Goal: Task Accomplishment & Management: Manage account settings

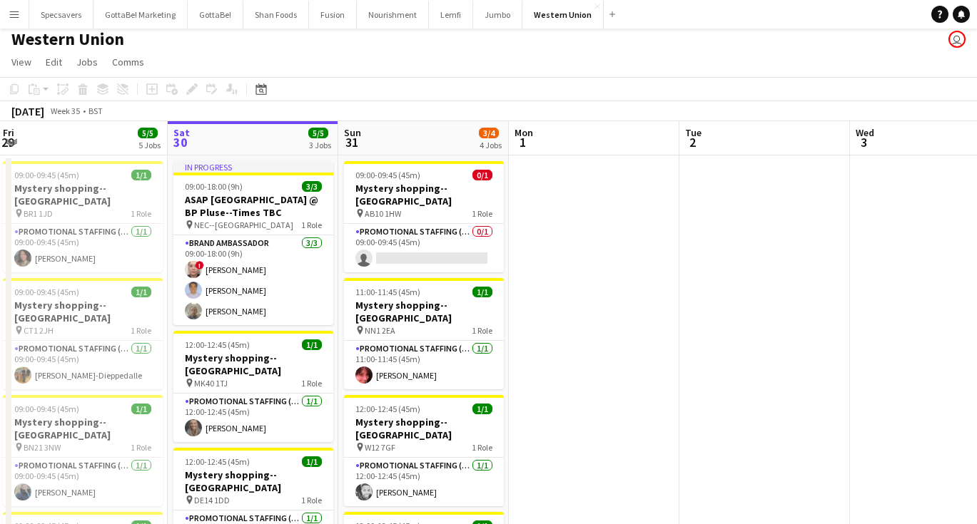
scroll to position [6, 0]
click at [14, 11] on app-icon "Menu" at bounding box center [14, 14] width 11 height 11
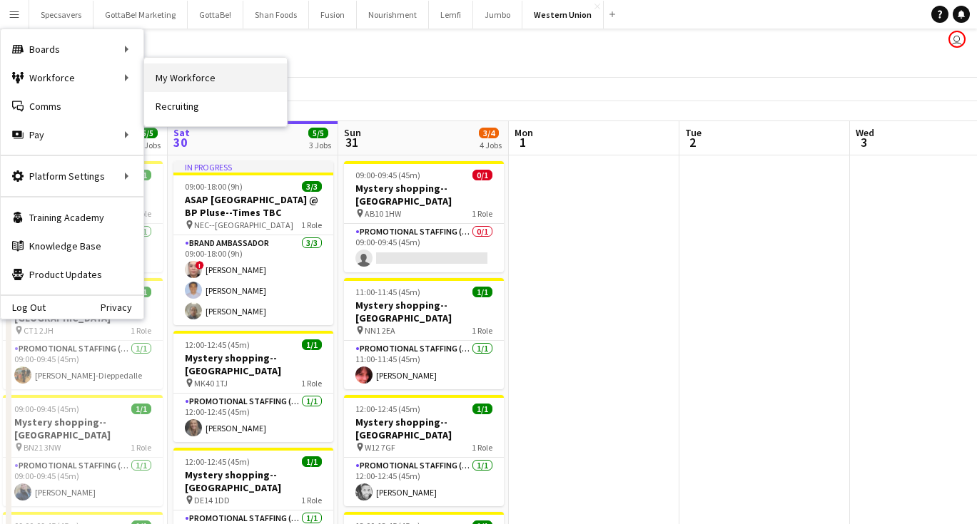
click at [190, 74] on link "My Workforce" at bounding box center [215, 77] width 143 height 29
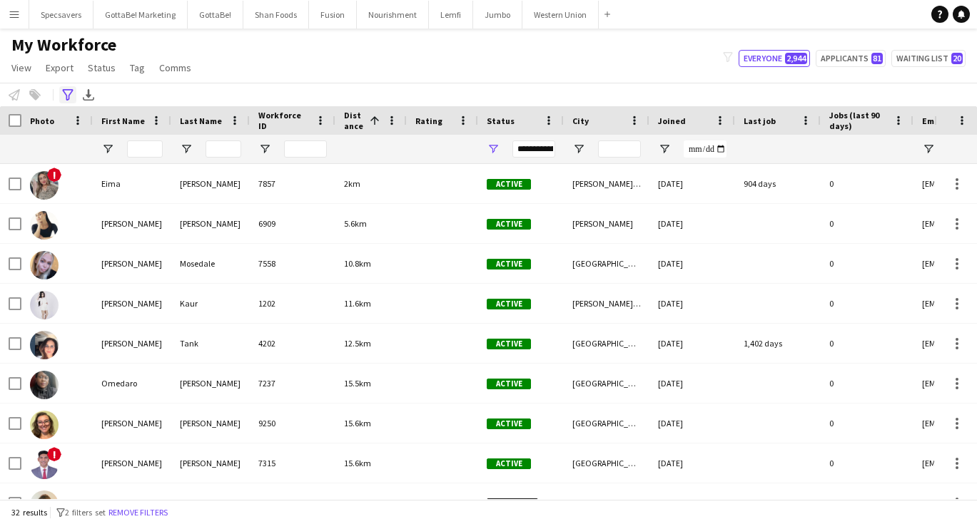
click at [70, 95] on icon at bounding box center [67, 94] width 11 height 11
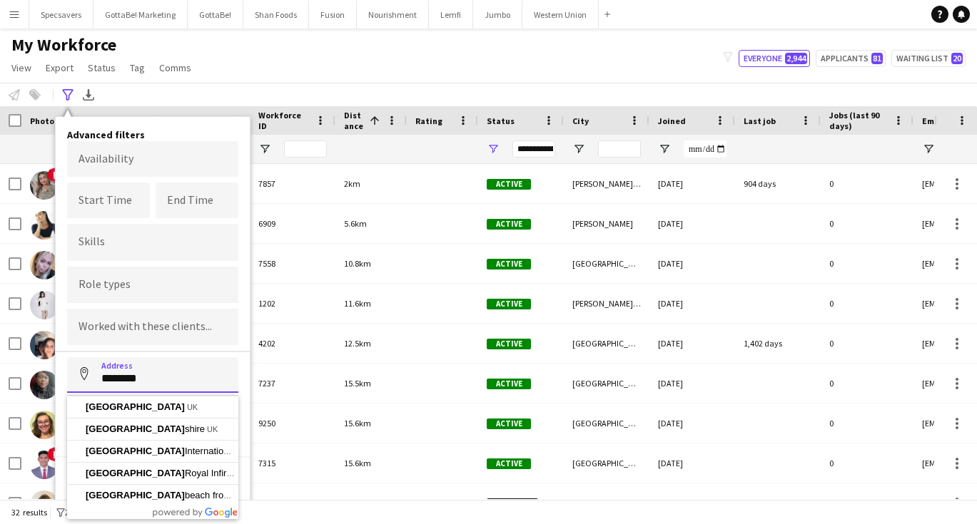
click at [84, 376] on button "Address" at bounding box center [84, 374] width 34 height 34
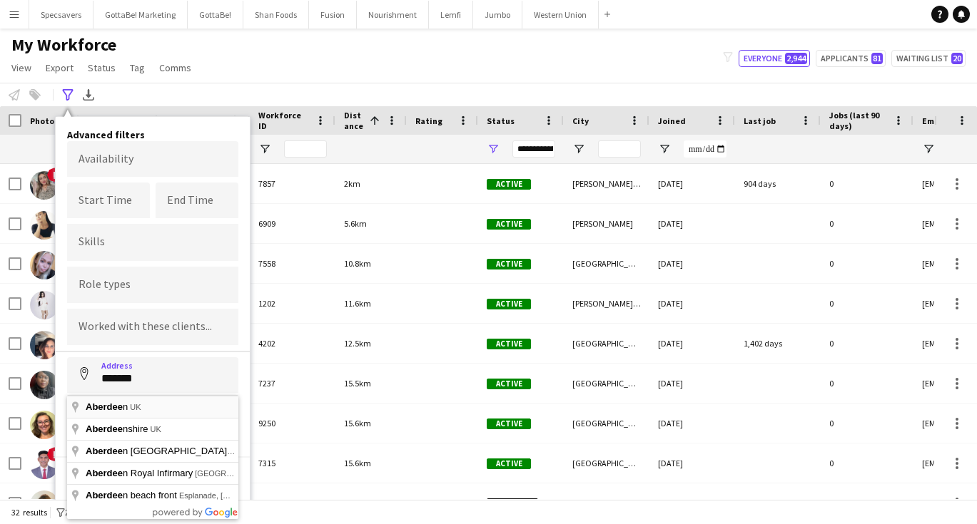
type input "**********"
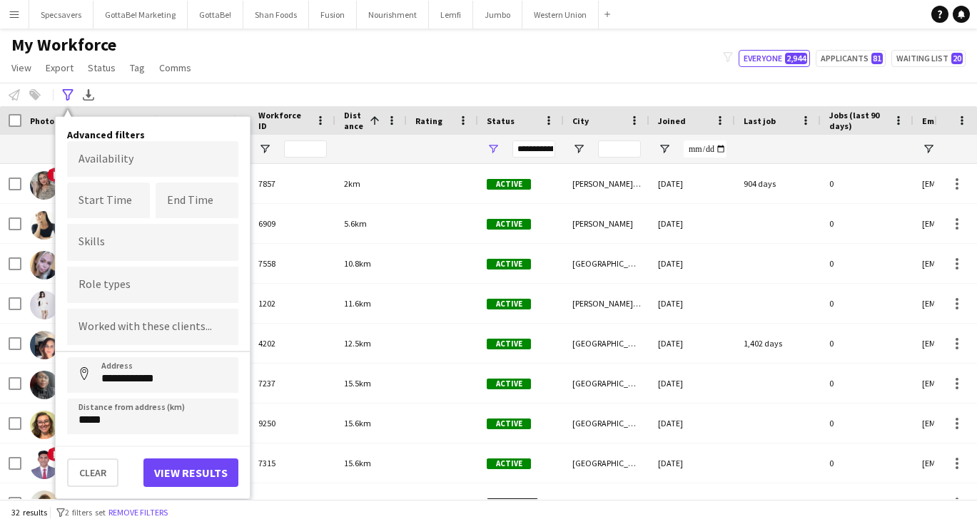
click at [175, 471] on button "View results" at bounding box center [190, 473] width 95 height 29
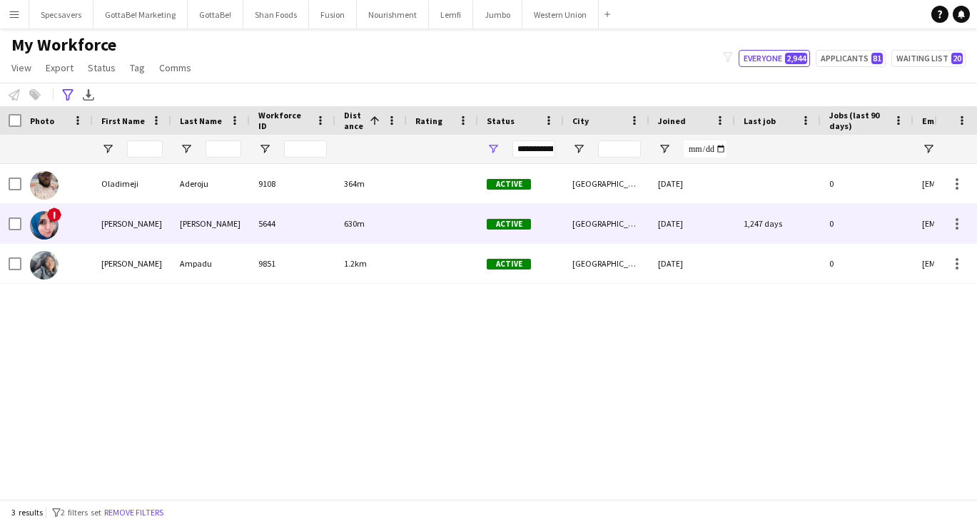
click at [228, 238] on div "[PERSON_NAME]" at bounding box center [210, 223] width 78 height 39
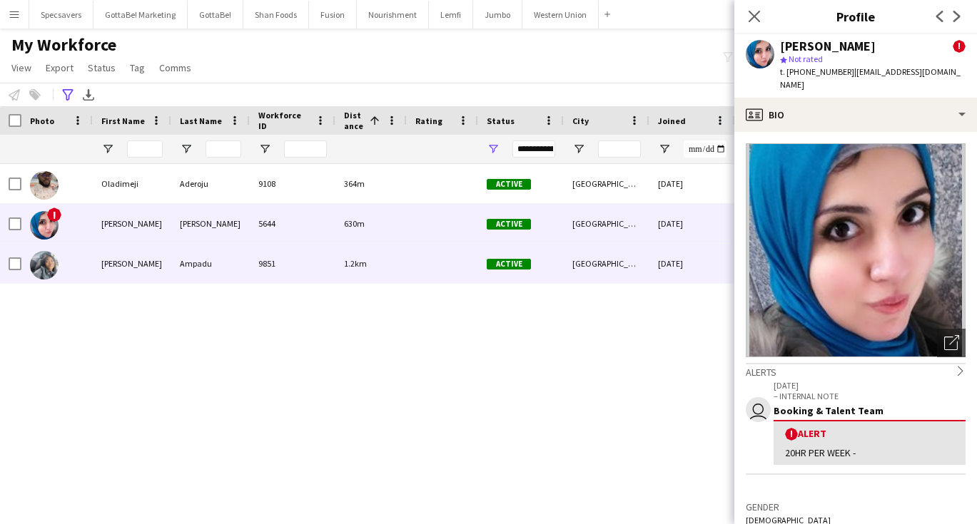
click at [342, 275] on div "1.2km" at bounding box center [370, 263] width 71 height 39
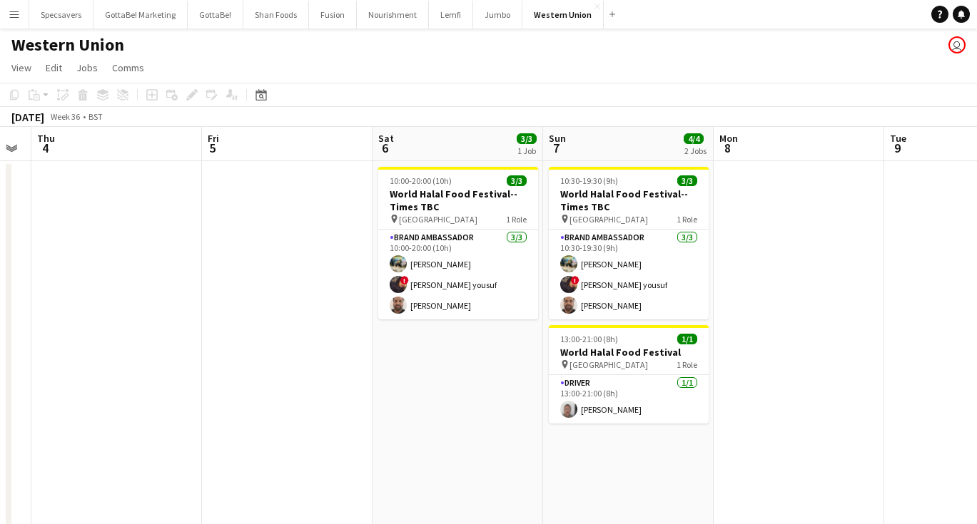
click at [9, 12] on app-icon "Menu" at bounding box center [14, 14] width 11 height 11
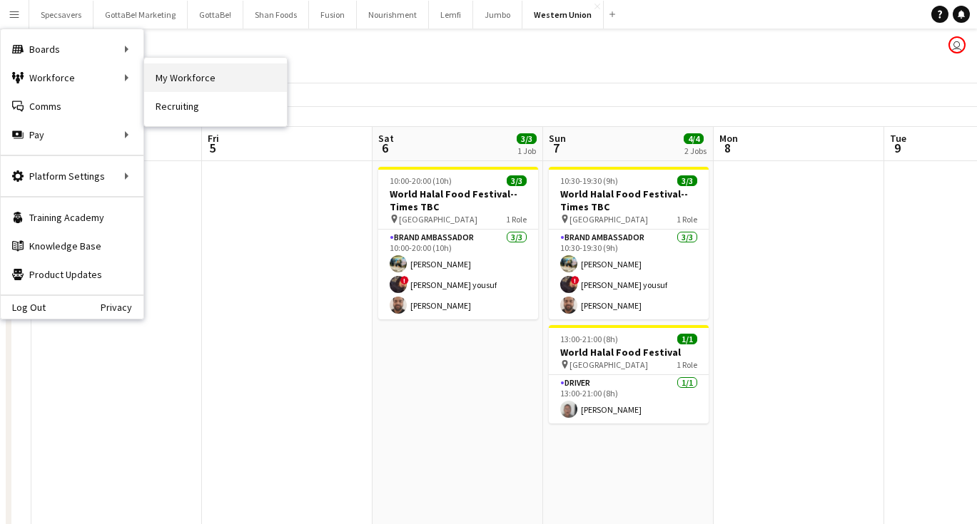
click at [171, 76] on link "My Workforce" at bounding box center [215, 77] width 143 height 29
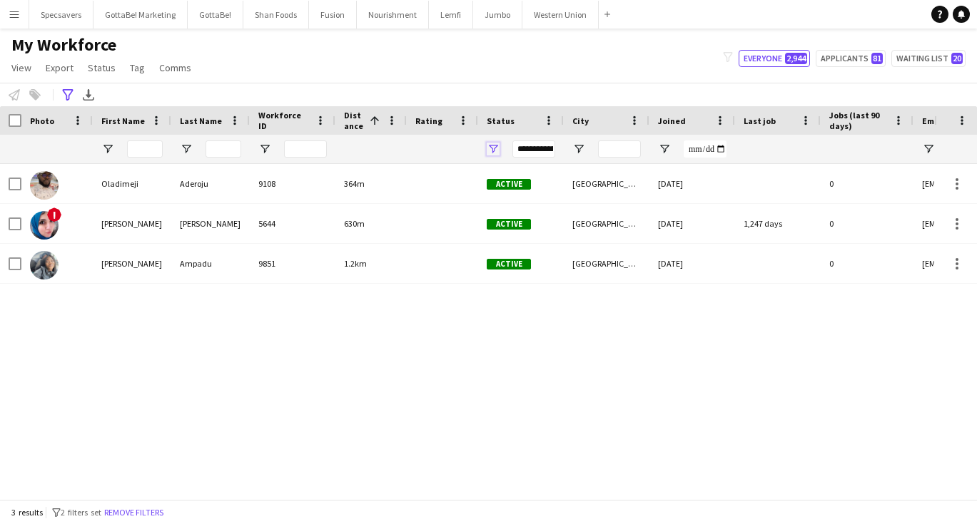
click at [493, 150] on span "Open Filter Menu" at bounding box center [492, 149] width 13 height 13
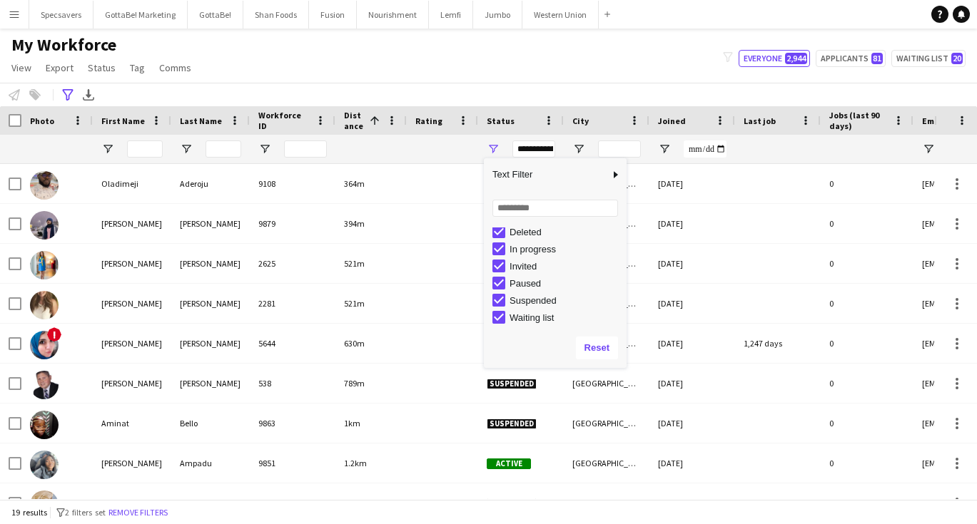
click at [415, 72] on div "My Workforce View Views Default view New view Update view Delete view Edit name…" at bounding box center [488, 58] width 977 height 49
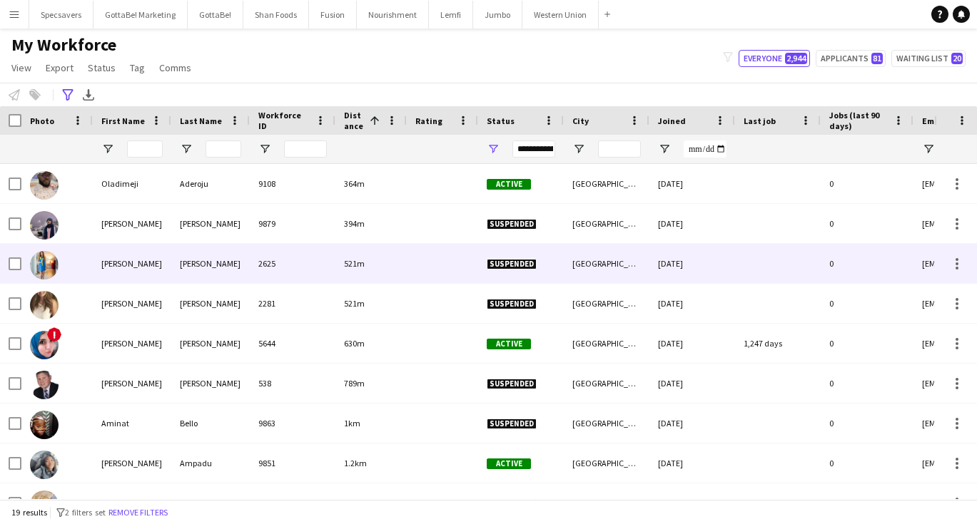
click at [490, 266] on span "Suspended" at bounding box center [511, 264] width 50 height 11
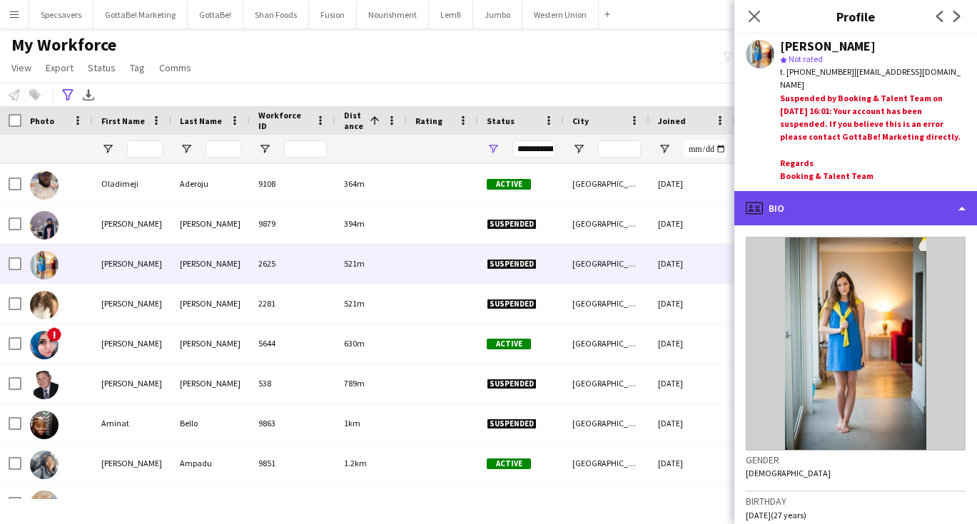
click at [867, 207] on div "profile Bio" at bounding box center [855, 208] width 243 height 34
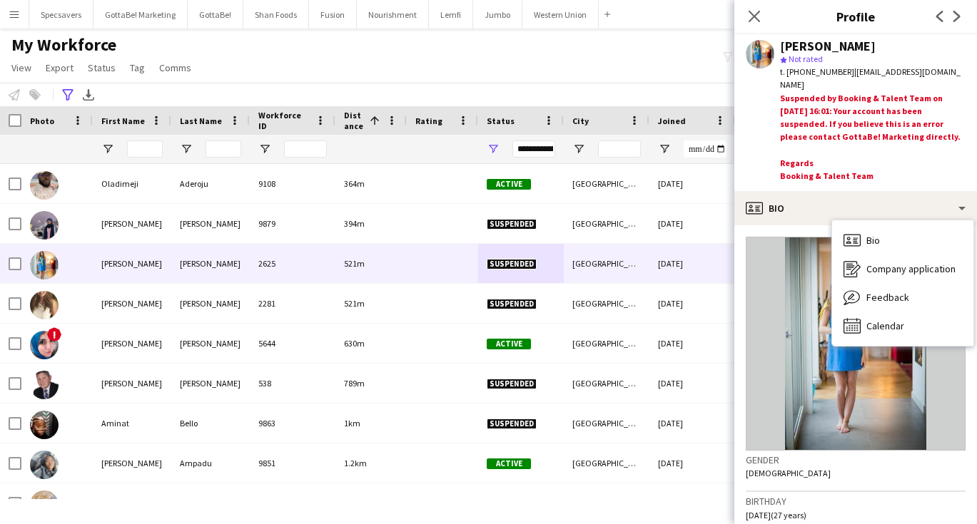
click at [678, 58] on div "My Workforce View Views Default view New view Update view Delete view Edit name…" at bounding box center [488, 58] width 977 height 49
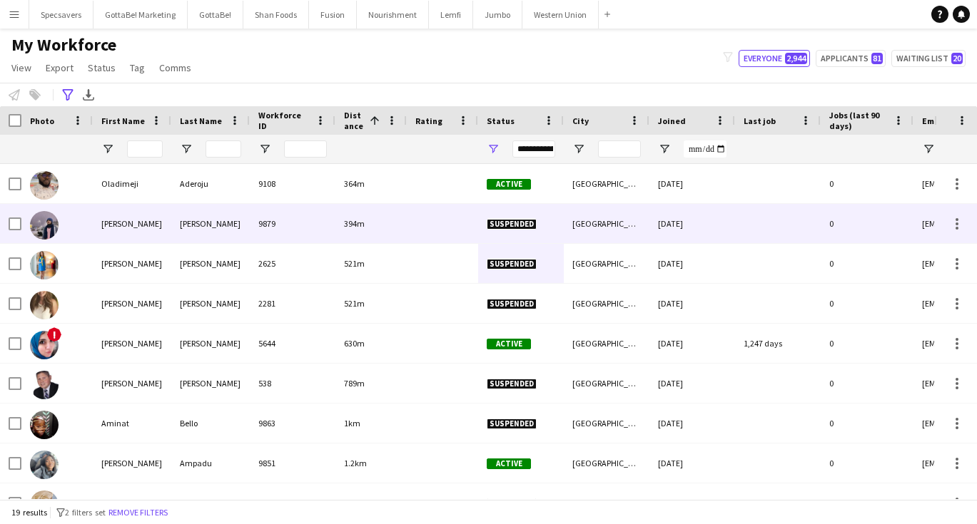
click at [432, 211] on div at bounding box center [442, 223] width 71 height 39
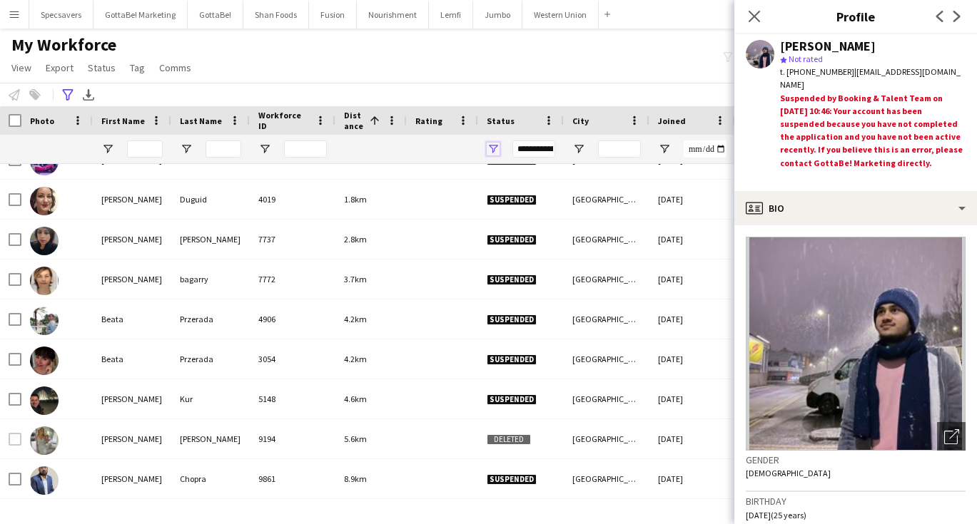
click at [492, 146] on span "Open Filter Menu" at bounding box center [492, 149] width 13 height 13
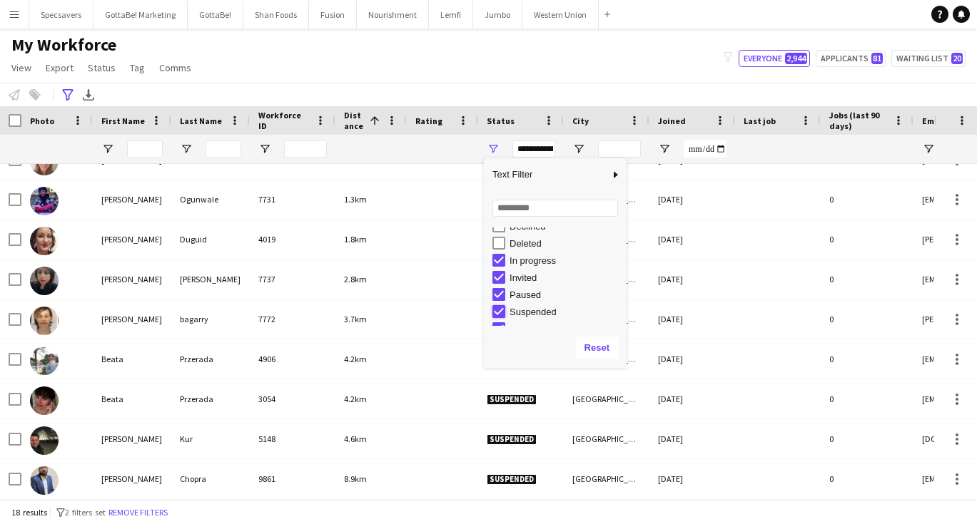
type input "**********"
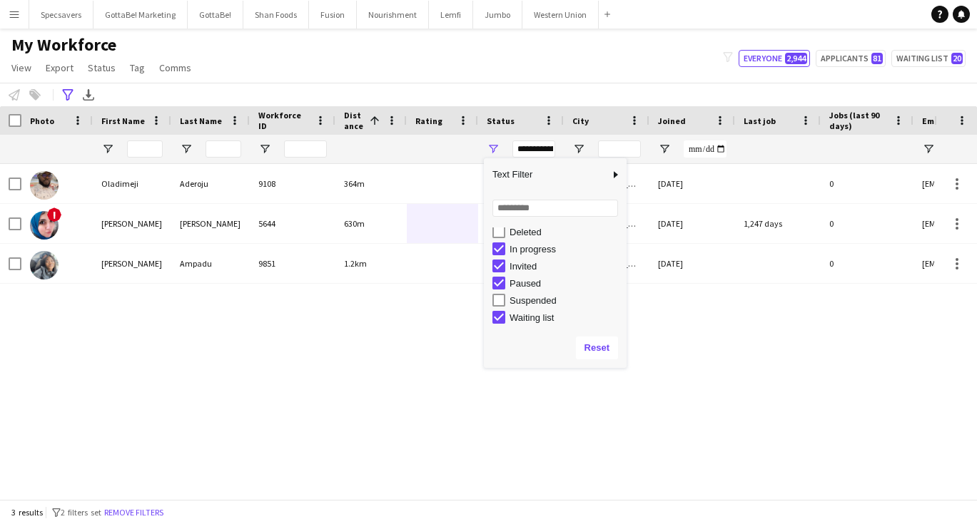
click at [512, 445] on div "[PERSON_NAME] 9108 364m Active Aberdeen [DATE] 0 [EMAIL_ADDRESS][DOMAIN_NAME] !…" at bounding box center [467, 331] width 934 height 335
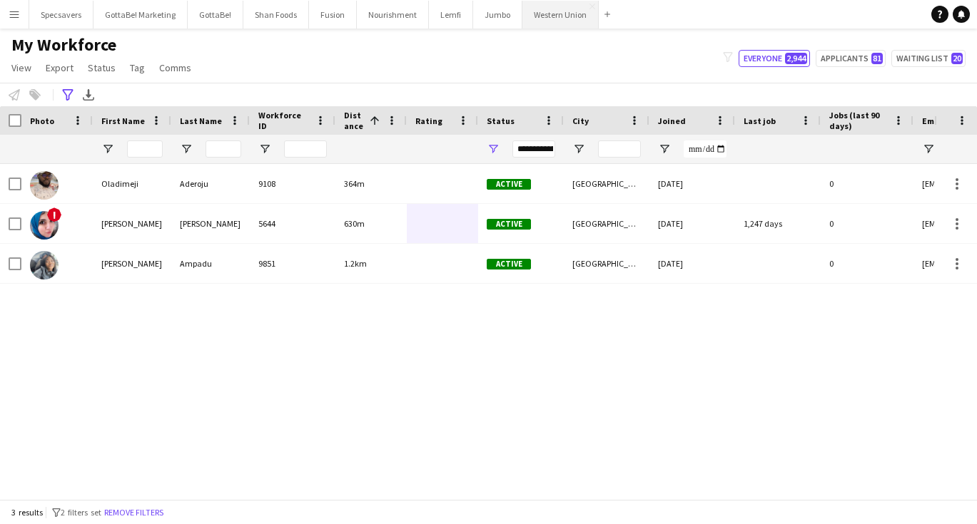
click at [552, 19] on button "Western Union Close" at bounding box center [560, 15] width 76 height 28
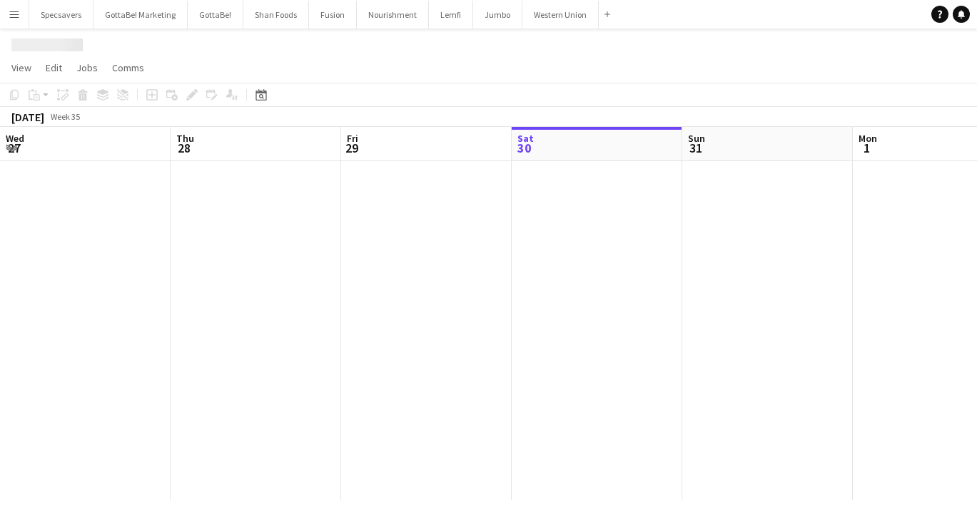
scroll to position [0, 341]
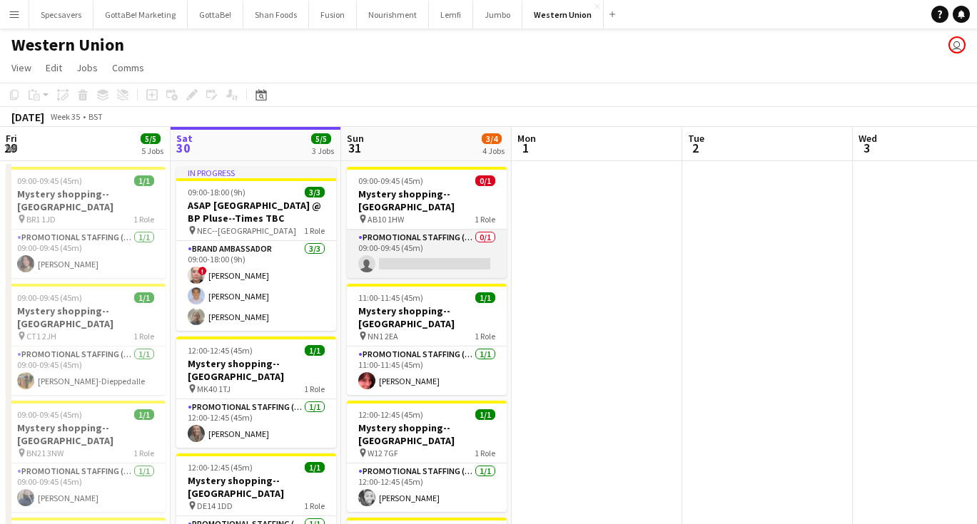
click at [422, 247] on app-card-role "Promotional Staffing (Mystery Shopper) 0/1 09:00-09:45 (45m) single-neutral-act…" at bounding box center [427, 254] width 160 height 49
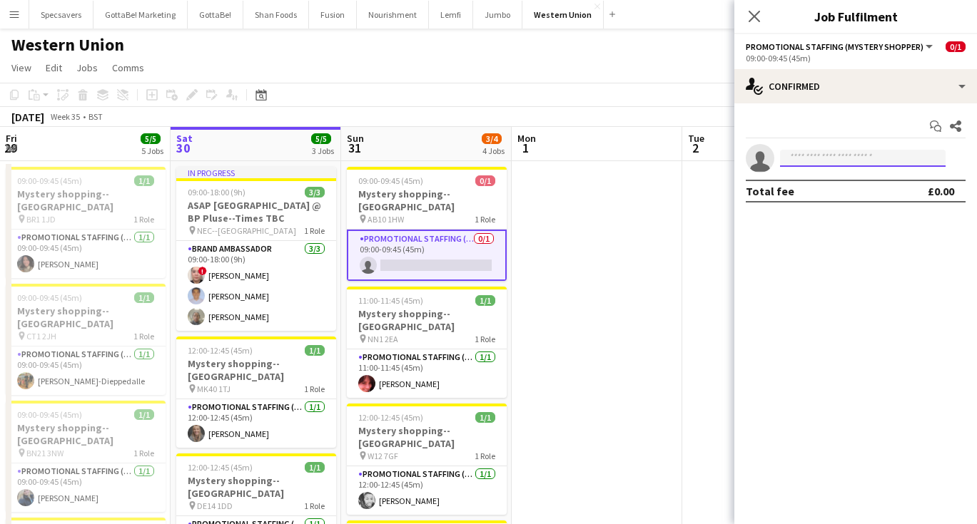
click at [832, 156] on input at bounding box center [862, 158] width 165 height 17
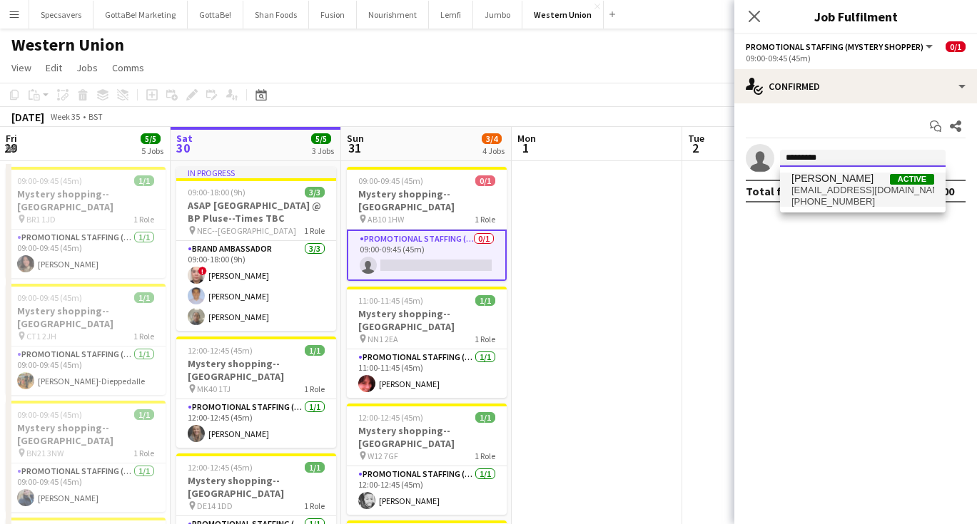
type input "*********"
click at [843, 196] on span "[PHONE_NUMBER]" at bounding box center [862, 201] width 143 height 11
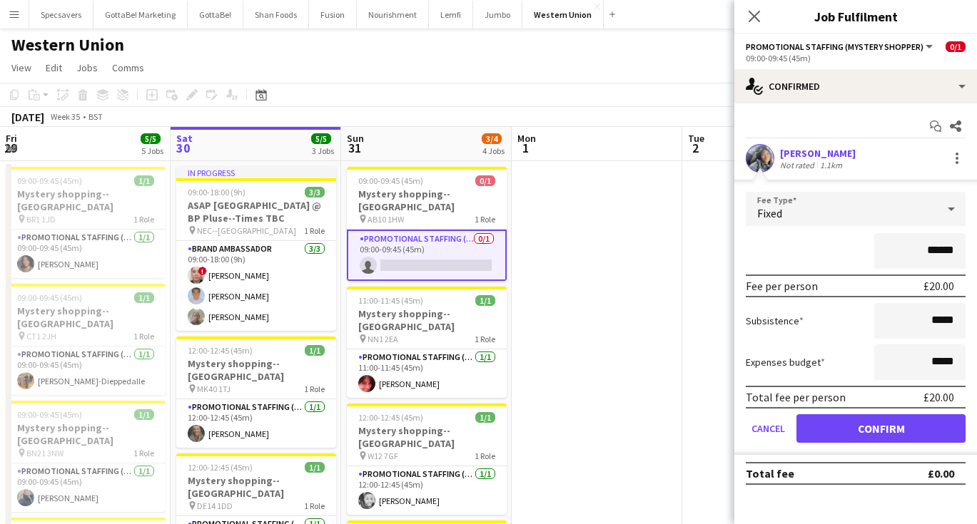
click at [872, 425] on button "Confirm" at bounding box center [880, 428] width 169 height 29
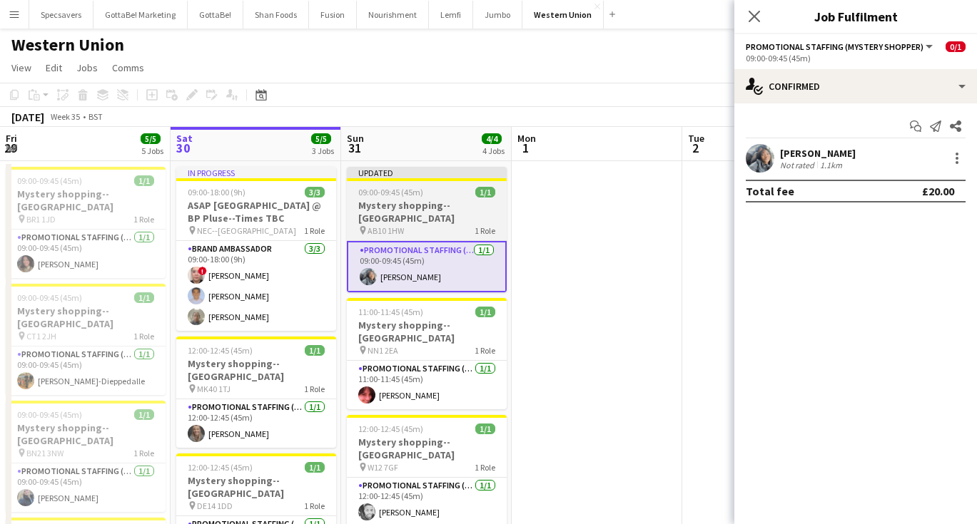
click at [404, 225] on div "pin AB10 1HW 1 Role" at bounding box center [427, 230] width 160 height 11
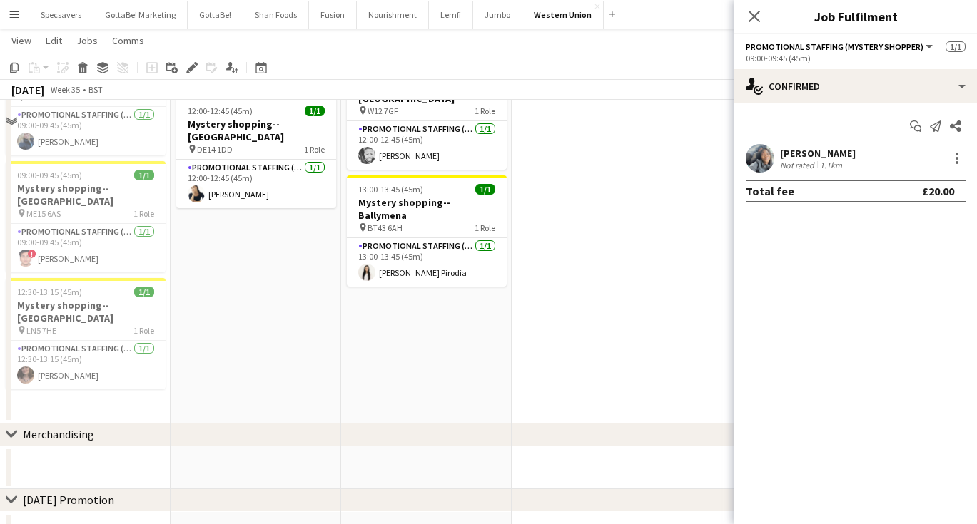
scroll to position [370, 0]
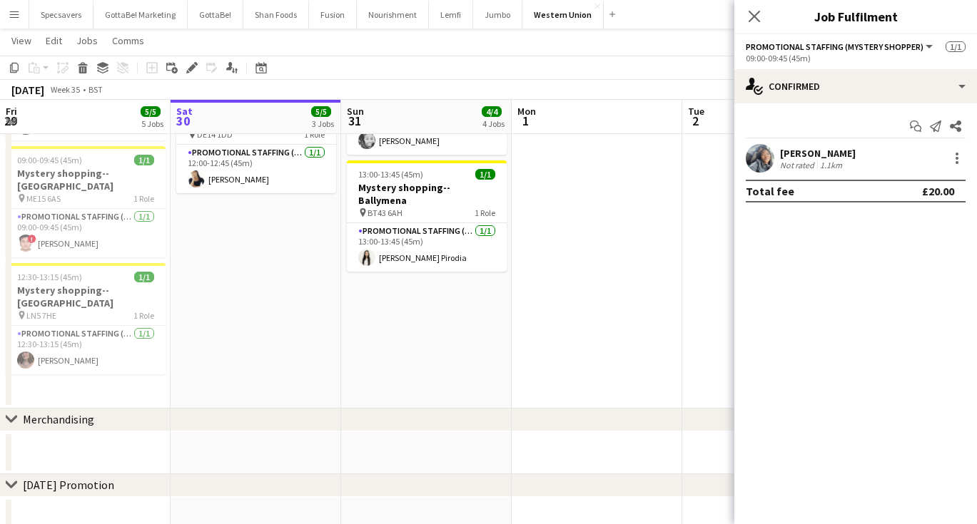
click at [233, 272] on app-date-cell "In progress 09:00-18:00 (9h) 3/3 ASAP England @ BP Pluse--Times TBC pin NEC--Bi…" at bounding box center [255, 99] width 170 height 619
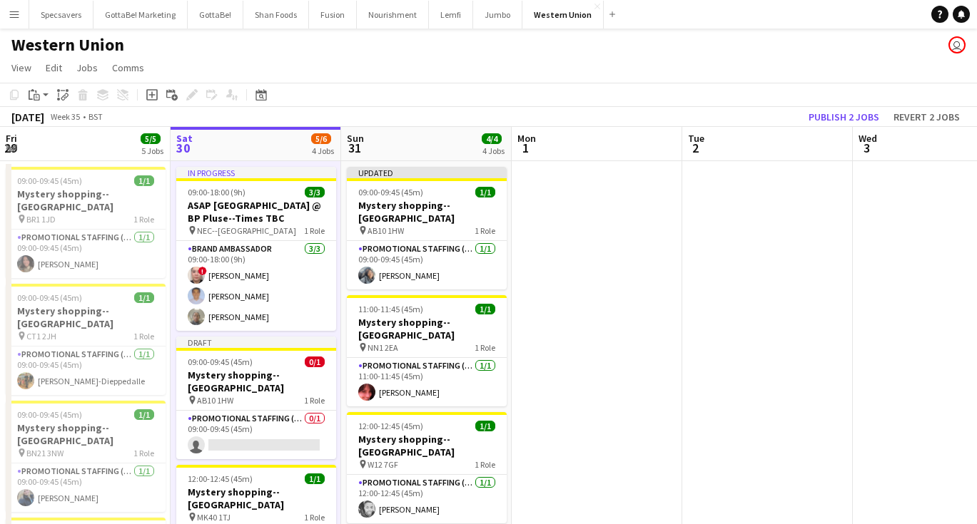
scroll to position [0, 0]
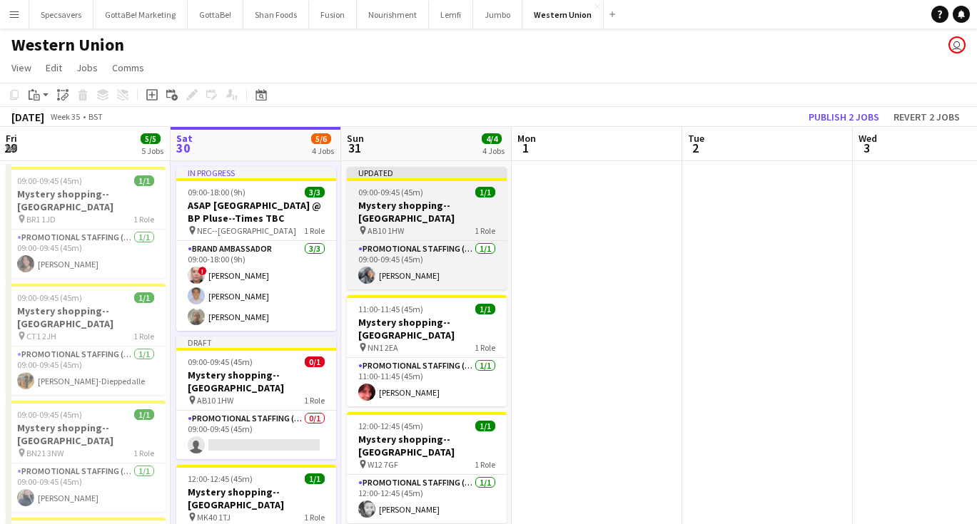
click at [404, 196] on span "09:00-09:45 (45m)" at bounding box center [390, 192] width 65 height 11
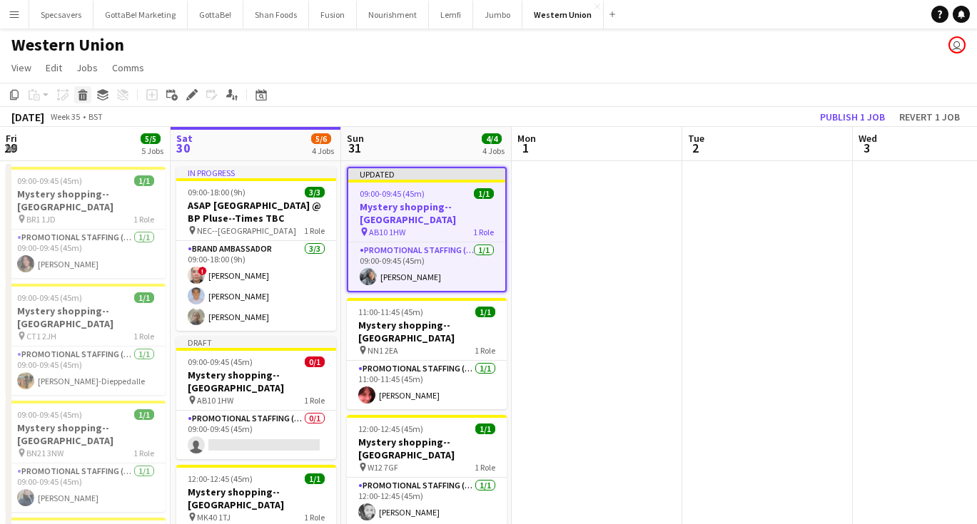
click at [81, 90] on icon "Delete" at bounding box center [82, 94] width 11 height 11
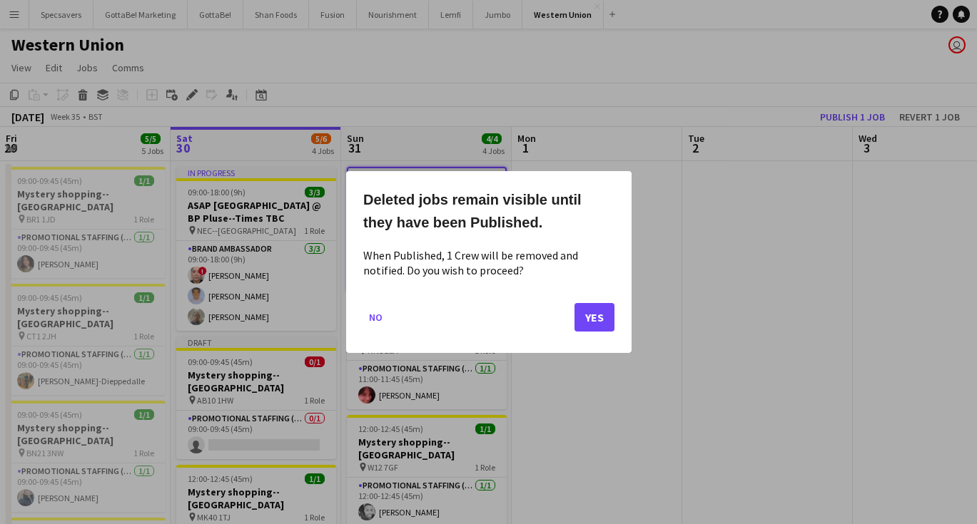
click at [600, 305] on button "Yes" at bounding box center [594, 317] width 40 height 29
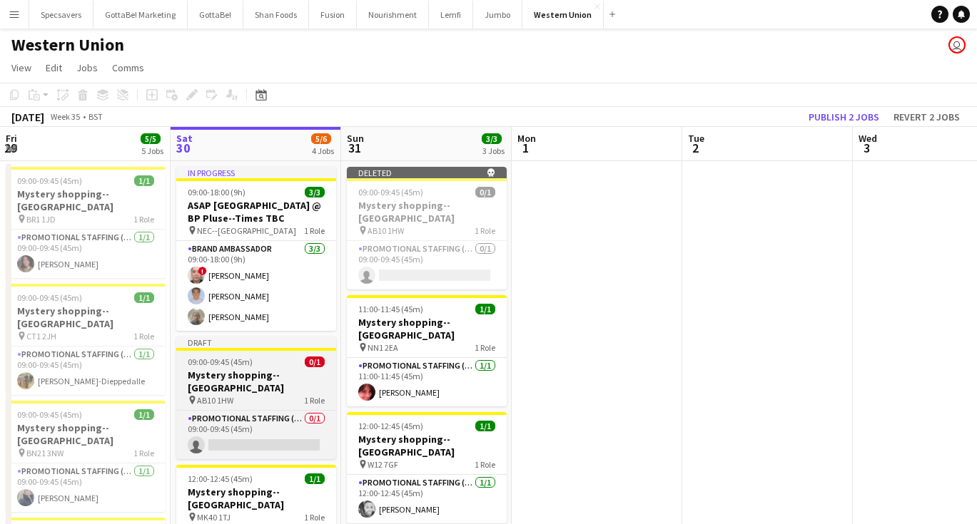
click at [241, 394] on div "pin AB10 1HW 1 Role" at bounding box center [256, 399] width 160 height 11
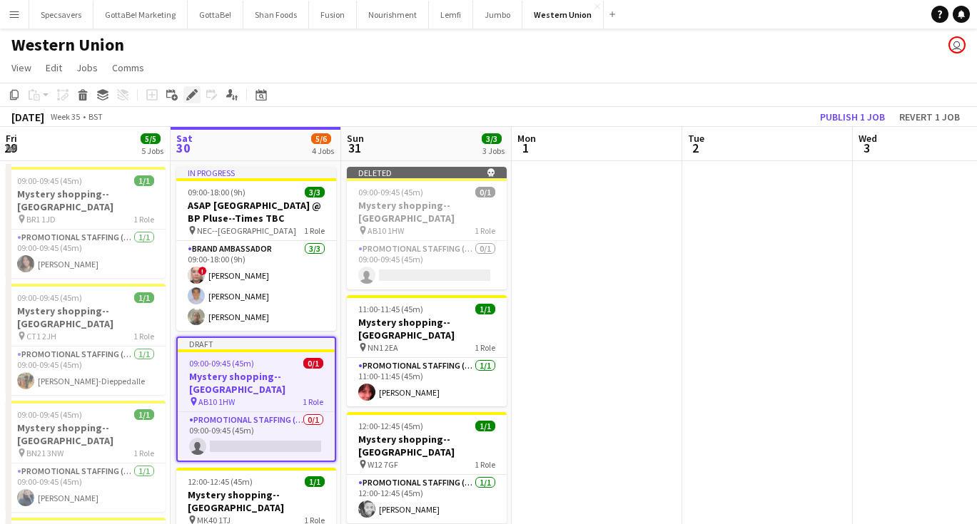
click at [193, 92] on icon at bounding box center [192, 95] width 8 height 8
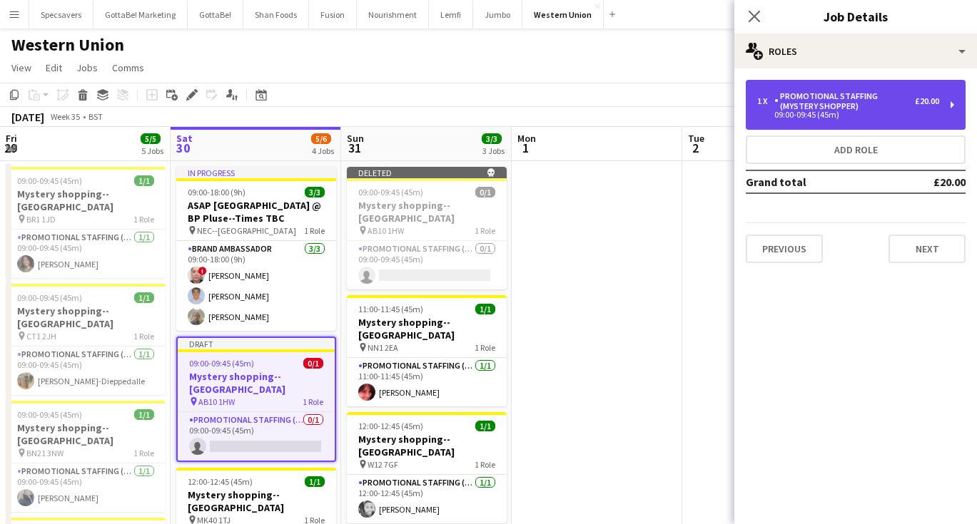
click at [800, 111] on div "Promotional Staffing (Mystery Shopper)" at bounding box center [844, 101] width 141 height 20
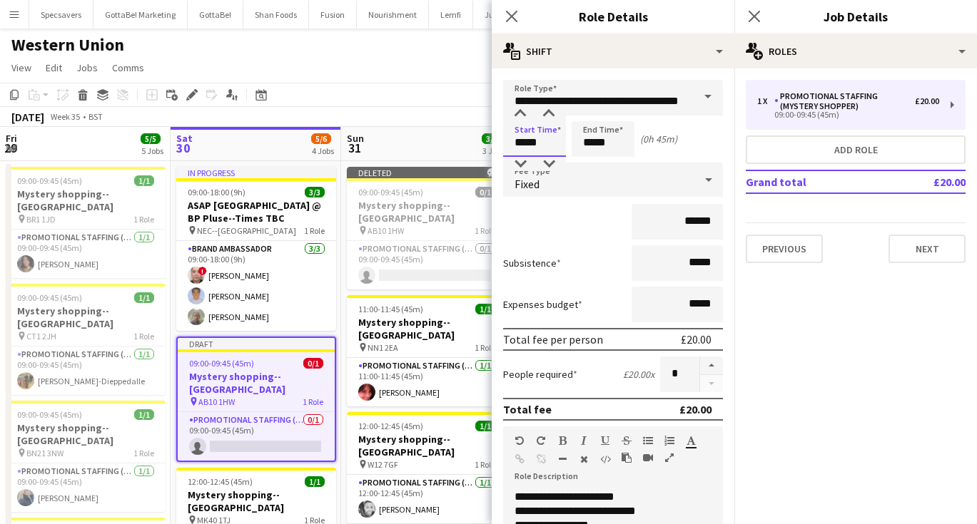
drag, startPoint x: 548, startPoint y: 145, endPoint x: 497, endPoint y: 143, distance: 50.7
click at [497, 143] on form "**********" at bounding box center [612, 488] width 243 height 817
type input "*****"
click at [755, 12] on icon "Close pop-in" at bounding box center [754, 16] width 14 height 14
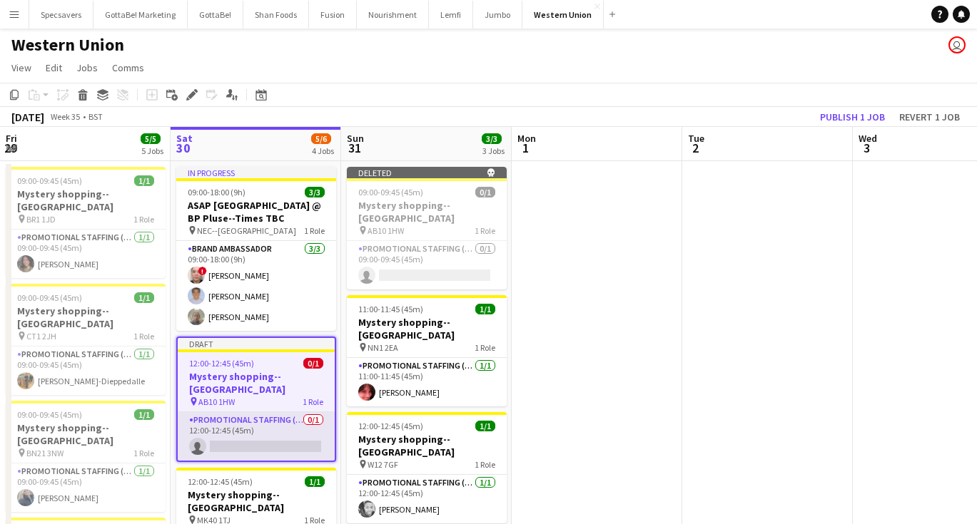
click at [233, 430] on app-card-role "Promotional Staffing (Mystery Shopper) 0/1 12:00-12:45 (45m) single-neutral-act…" at bounding box center [256, 436] width 157 height 49
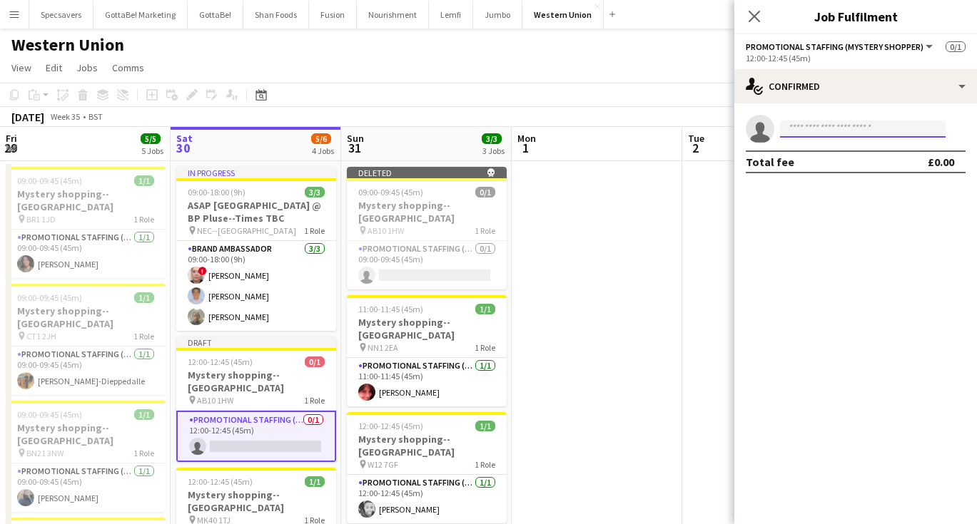
click at [850, 128] on input at bounding box center [862, 129] width 165 height 17
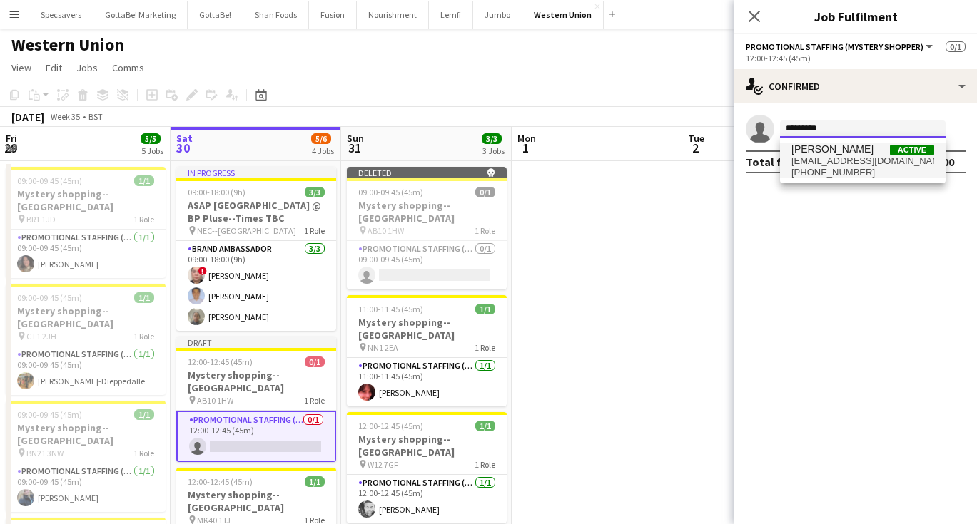
type input "*********"
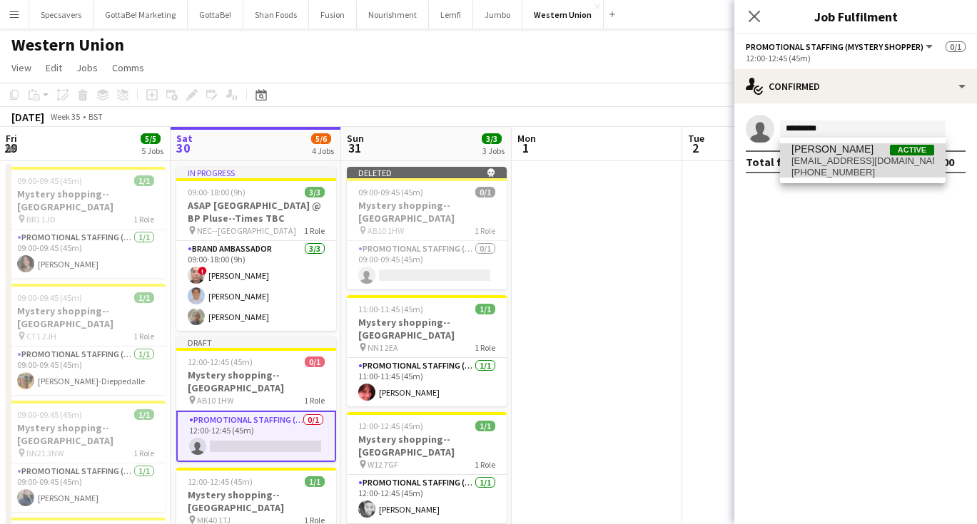
click at [837, 160] on span "[EMAIL_ADDRESS][DOMAIN_NAME]" at bounding box center [862, 161] width 143 height 11
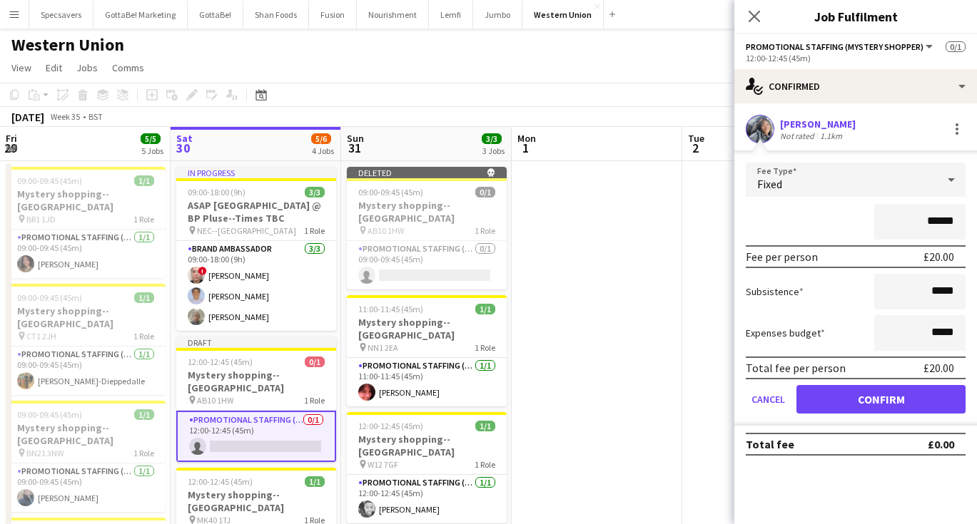
click at [879, 400] on button "Confirm" at bounding box center [880, 399] width 169 height 29
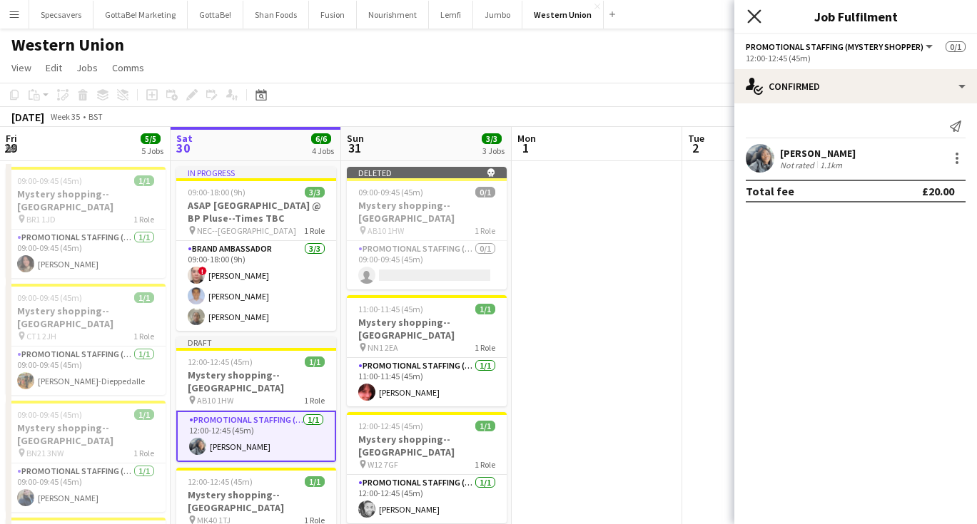
click at [755, 13] on icon "Close pop-in" at bounding box center [754, 16] width 14 height 14
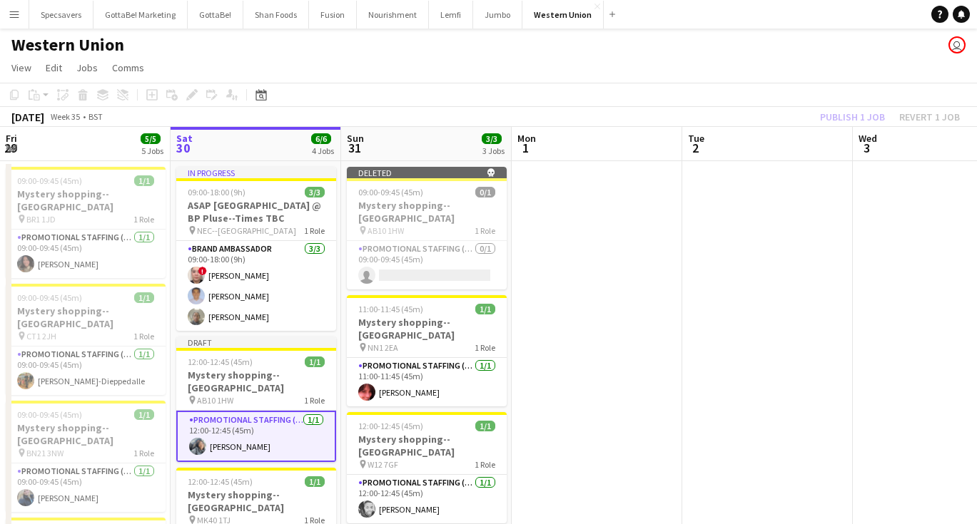
click at [652, 230] on app-date-cell at bounding box center [596, 470] width 170 height 619
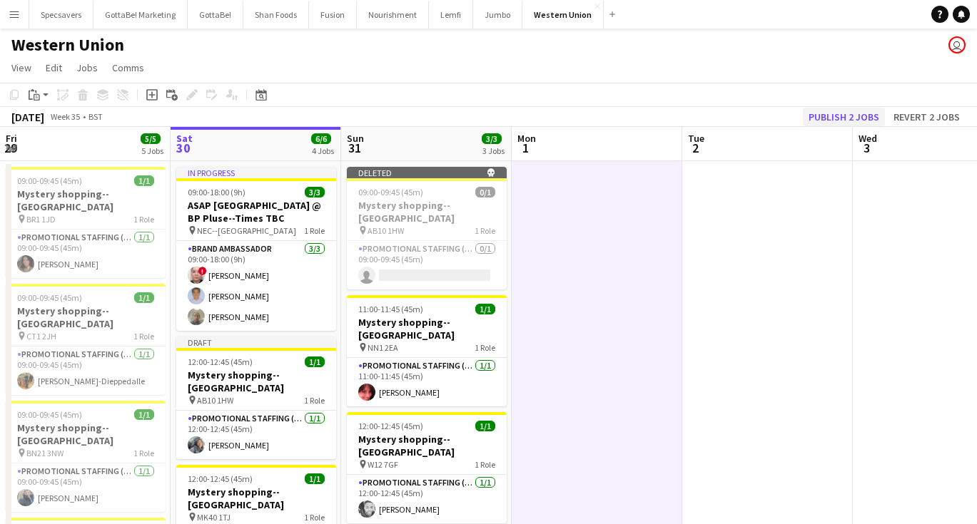
click at [871, 116] on button "Publish 2 jobs" at bounding box center [844, 117] width 82 height 19
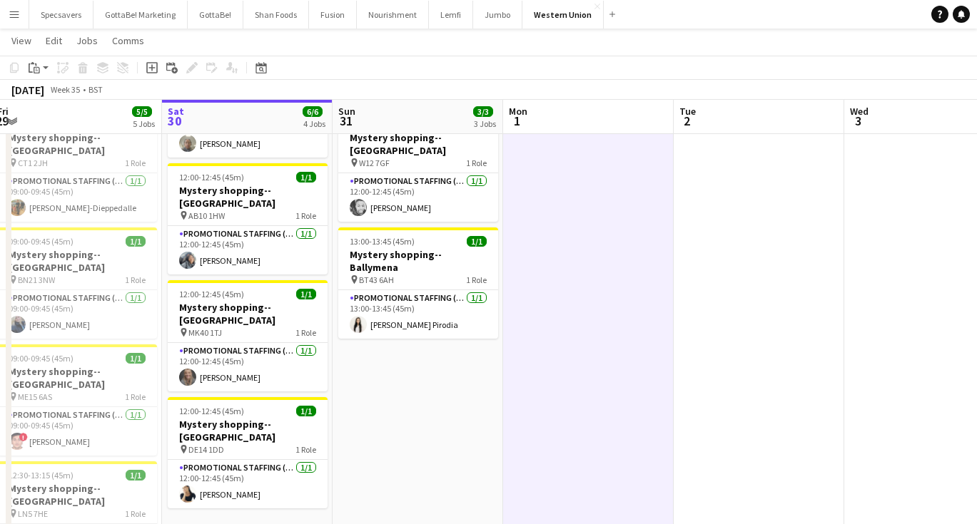
scroll to position [0, 346]
